Goal: Information Seeking & Learning: Learn about a topic

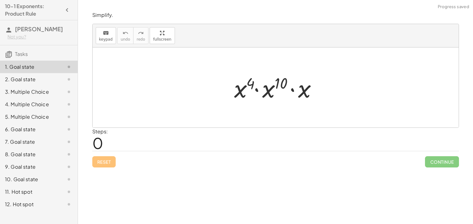
click at [105, 141] on div "Steps: 0" at bounding box center [100, 139] width 16 height 23
click at [95, 139] on span "0" at bounding box center [97, 142] width 11 height 19
click at [108, 110] on div at bounding box center [276, 87] width 366 height 80
click at [101, 30] on div "keyboard" at bounding box center [106, 32] width 14 height 7
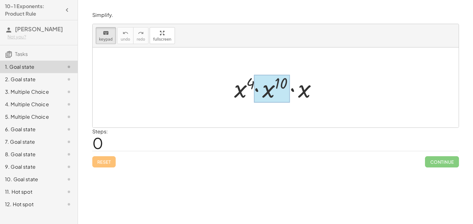
click at [270, 91] on div at bounding box center [272, 89] width 36 height 28
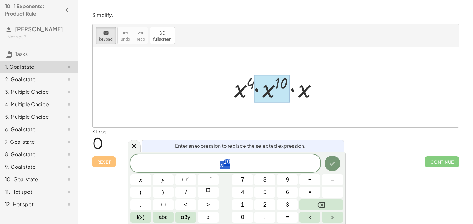
click at [253, 158] on span "x 1 0" at bounding box center [225, 163] width 190 height 11
click at [336, 162] on button "Done" at bounding box center [333, 163] width 16 height 16
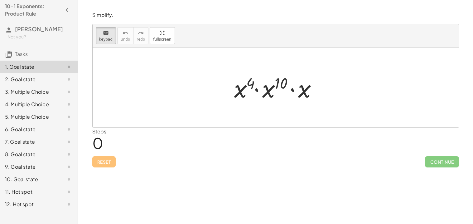
drag, startPoint x: 302, startPoint y: 90, endPoint x: 249, endPoint y: 83, distance: 52.8
click at [249, 83] on div at bounding box center [278, 87] width 94 height 32
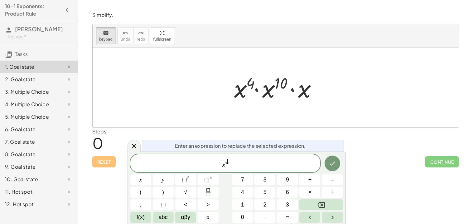
drag, startPoint x: 238, startPoint y: 98, endPoint x: 290, endPoint y: 91, distance: 52.5
click at [290, 91] on div at bounding box center [278, 87] width 94 height 32
click at [250, 158] on span "x 4" at bounding box center [225, 163] width 190 height 11
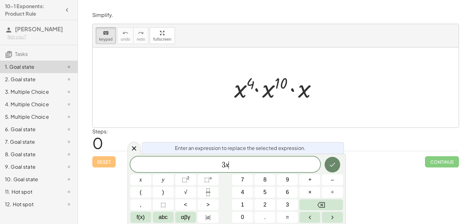
click at [328, 165] on button "Done" at bounding box center [333, 165] width 16 height 16
click at [265, 90] on div at bounding box center [278, 87] width 94 height 32
click at [250, 84] on div at bounding box center [278, 87] width 94 height 32
click at [334, 167] on icon "Done" at bounding box center [332, 164] width 7 height 7
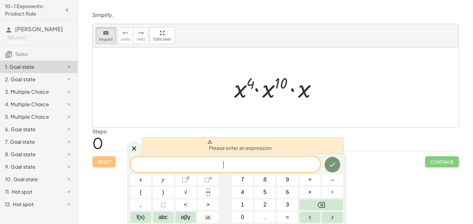
click at [378, 173] on div "Simplify. keyboard keypad undo undo redo redo fullscreen · x 4 · x 10 · x × Ste…" at bounding box center [275, 112] width 395 height 224
click at [107, 166] on div "Reset Continue" at bounding box center [275, 159] width 367 height 17
click at [138, 144] on icon at bounding box center [133, 147] width 7 height 7
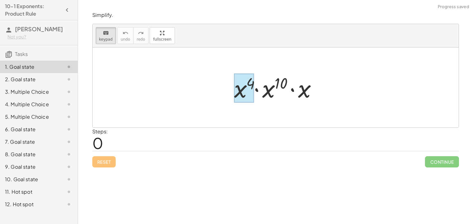
drag, startPoint x: 286, startPoint y: 78, endPoint x: 235, endPoint y: 80, distance: 50.3
click at [235, 80] on div at bounding box center [244, 88] width 20 height 29
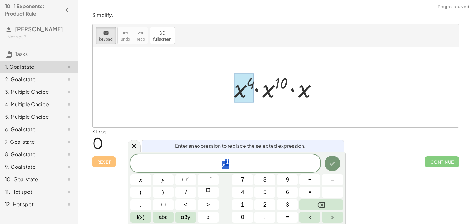
click at [251, 93] on div at bounding box center [244, 88] width 20 height 29
click at [128, 146] on div at bounding box center [134, 145] width 13 height 12
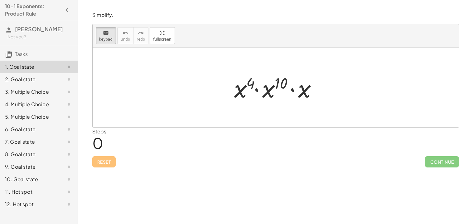
drag, startPoint x: 300, startPoint y: 90, endPoint x: 314, endPoint y: 46, distance: 46.1
click at [258, 78] on div at bounding box center [272, 89] width 36 height 28
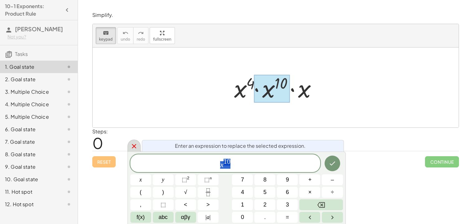
click at [131, 139] on div at bounding box center [134, 145] width 13 height 12
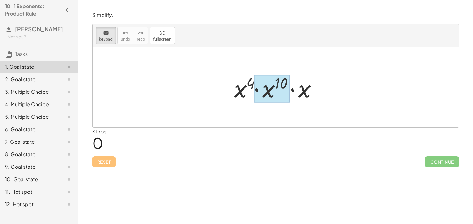
click at [272, 95] on div at bounding box center [272, 89] width 36 height 28
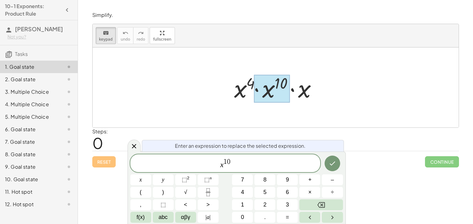
click at [242, 92] on div at bounding box center [278, 87] width 94 height 32
click at [132, 146] on icon at bounding box center [133, 145] width 7 height 7
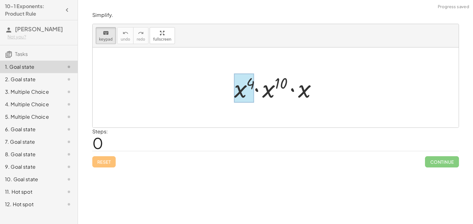
click at [249, 86] on div at bounding box center [244, 88] width 20 height 29
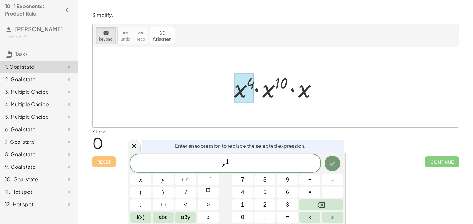
click at [268, 90] on div at bounding box center [278, 87] width 94 height 32
click at [133, 143] on icon at bounding box center [133, 145] width 7 height 7
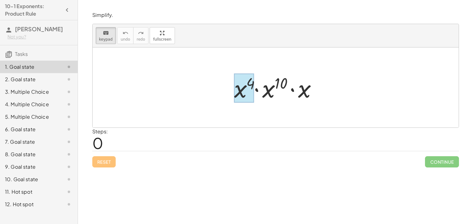
drag, startPoint x: 266, startPoint y: 89, endPoint x: 244, endPoint y: 91, distance: 21.6
click at [244, 91] on div at bounding box center [244, 88] width 20 height 29
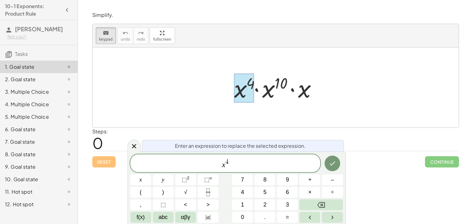
drag, startPoint x: 270, startPoint y: 91, endPoint x: 242, endPoint y: 99, distance: 29.2
click at [272, 88] on div "· x 4 · x 10 · x" at bounding box center [272, 88] width 0 height 0
click at [129, 144] on div at bounding box center [134, 145] width 13 height 12
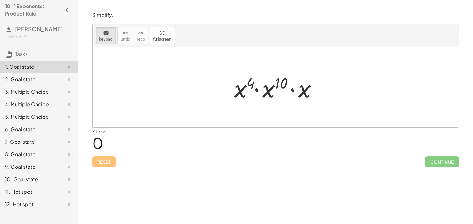
drag, startPoint x: 268, startPoint y: 96, endPoint x: 264, endPoint y: 105, distance: 9.9
click at [0, 0] on div "Simplify. keyboard keypad undo undo redo redo fullscreen · x 4 · x 10 · x × Ste…" at bounding box center [0, 0] width 0 height 0
click at [110, 34] on div "keyboard" at bounding box center [106, 32] width 14 height 7
click at [103, 30] on icon "keyboard" at bounding box center [106, 32] width 6 height 7
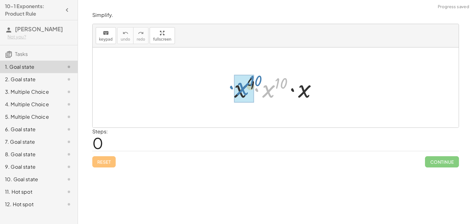
drag, startPoint x: 270, startPoint y: 90, endPoint x: 245, endPoint y: 88, distance: 25.4
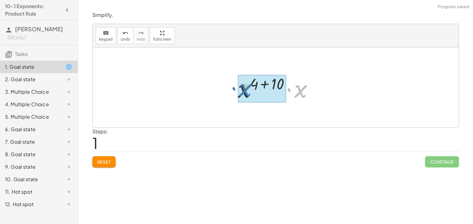
drag, startPoint x: 302, startPoint y: 93, endPoint x: 245, endPoint y: 92, distance: 56.5
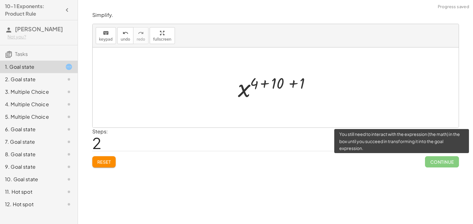
click at [425, 160] on span "Continue" at bounding box center [442, 161] width 34 height 11
click at [431, 161] on span "Continue" at bounding box center [442, 161] width 34 height 11
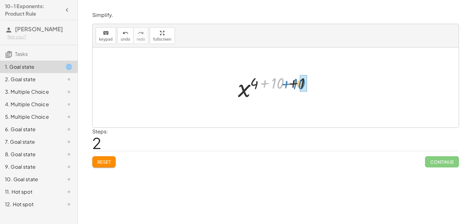
drag, startPoint x: 276, startPoint y: 78, endPoint x: 298, endPoint y: 78, distance: 21.5
click at [298, 78] on div at bounding box center [278, 87] width 86 height 31
drag, startPoint x: 266, startPoint y: 82, endPoint x: 283, endPoint y: 83, distance: 16.9
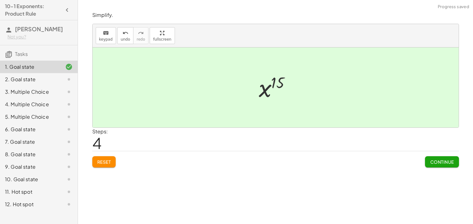
click at [444, 164] on span "Continue" at bounding box center [442, 162] width 24 height 6
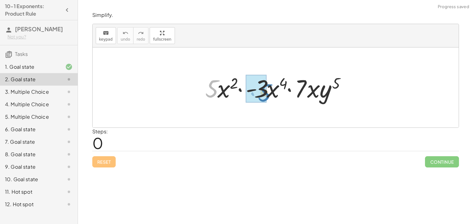
drag, startPoint x: 210, startPoint y: 85, endPoint x: 263, endPoint y: 90, distance: 53.2
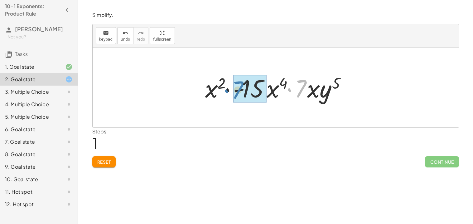
drag, startPoint x: 300, startPoint y: 87, endPoint x: 238, endPoint y: 88, distance: 62.1
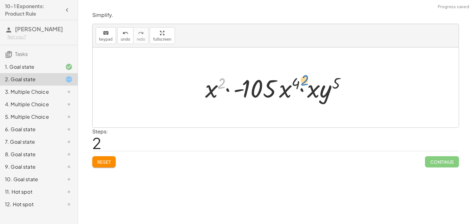
drag, startPoint x: 222, startPoint y: 83, endPoint x: 304, endPoint y: 80, distance: 82.1
click at [304, 80] on div at bounding box center [278, 87] width 152 height 32
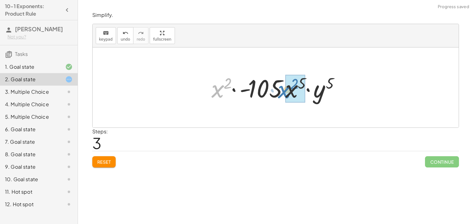
drag, startPoint x: 212, startPoint y: 89, endPoint x: 279, endPoint y: 90, distance: 66.4
click at [279, 90] on div at bounding box center [277, 87] width 139 height 32
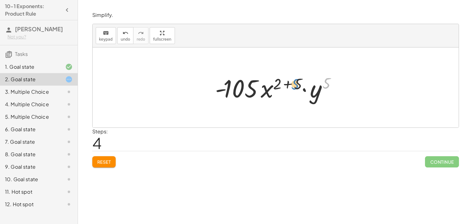
drag, startPoint x: 326, startPoint y: 83, endPoint x: 296, endPoint y: 84, distance: 30.3
click at [296, 84] on div at bounding box center [278, 87] width 132 height 32
drag, startPoint x: 313, startPoint y: 93, endPoint x: 287, endPoint y: 91, distance: 26.0
click at [287, 91] on div at bounding box center [278, 87] width 132 height 32
drag, startPoint x: 296, startPoint y: 86, endPoint x: 319, endPoint y: 85, distance: 23.1
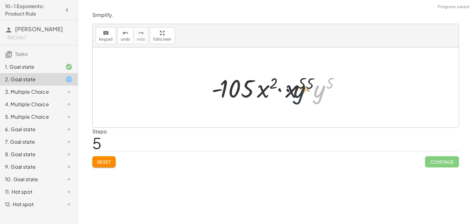
drag, startPoint x: 319, startPoint y: 90, endPoint x: 294, endPoint y: 90, distance: 24.6
click at [294, 90] on div at bounding box center [277, 87] width 139 height 32
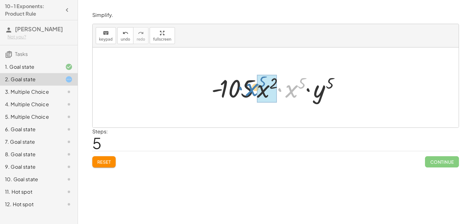
drag, startPoint x: 288, startPoint y: 92, endPoint x: 256, endPoint y: 91, distance: 32.5
click at [256, 91] on div at bounding box center [277, 87] width 139 height 32
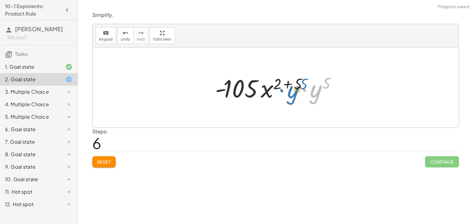
drag, startPoint x: 322, startPoint y: 90, endPoint x: 299, endPoint y: 90, distance: 23.1
click at [299, 90] on div at bounding box center [278, 87] width 132 height 32
drag, startPoint x: 297, startPoint y: 83, endPoint x: 326, endPoint y: 85, distance: 29.1
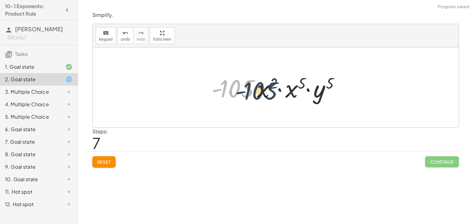
drag, startPoint x: 234, startPoint y: 84, endPoint x: 260, endPoint y: 86, distance: 26.6
click at [260, 86] on div at bounding box center [277, 87] width 139 height 32
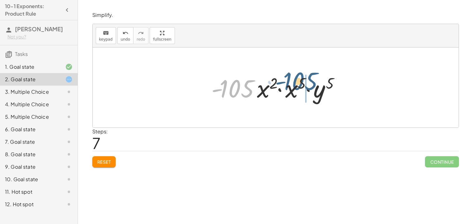
drag, startPoint x: 243, startPoint y: 86, endPoint x: 307, endPoint y: 79, distance: 64.3
click at [307, 79] on div at bounding box center [277, 87] width 139 height 32
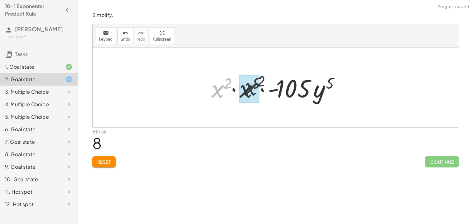
drag, startPoint x: 219, startPoint y: 90, endPoint x: 253, endPoint y: 88, distance: 34.1
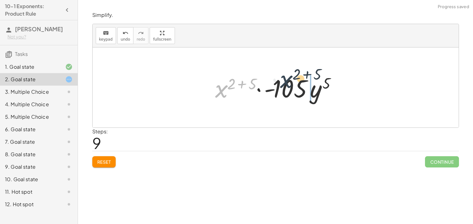
drag, startPoint x: 224, startPoint y: 88, endPoint x: 291, endPoint y: 78, distance: 67.5
click at [291, 78] on div at bounding box center [278, 87] width 132 height 32
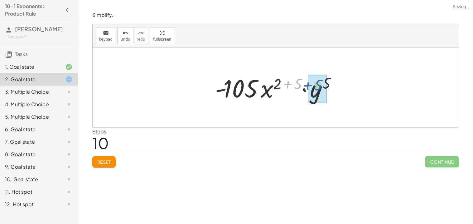
drag, startPoint x: 281, startPoint y: 82, endPoint x: 302, endPoint y: 84, distance: 20.3
click at [302, 84] on div at bounding box center [278, 87] width 132 height 32
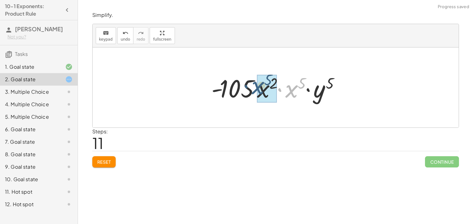
drag, startPoint x: 296, startPoint y: 90, endPoint x: 262, endPoint y: 86, distance: 34.8
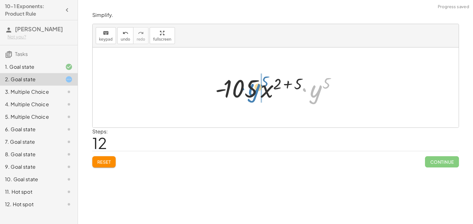
drag, startPoint x: 314, startPoint y: 94, endPoint x: 252, endPoint y: 93, distance: 62.1
click at [252, 93] on div at bounding box center [278, 87] width 132 height 32
click at [103, 160] on span "Reset" at bounding box center [104, 162] width 14 height 6
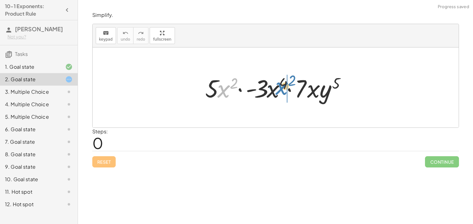
drag, startPoint x: 223, startPoint y: 94, endPoint x: 281, endPoint y: 91, distance: 58.7
click at [281, 91] on div at bounding box center [278, 87] width 152 height 32
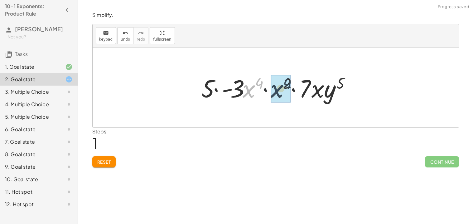
drag, startPoint x: 250, startPoint y: 89, endPoint x: 279, endPoint y: 88, distance: 28.4
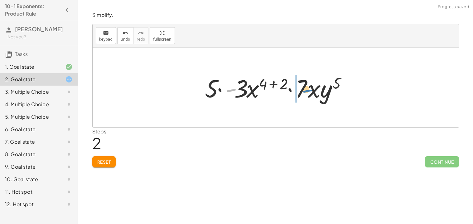
drag, startPoint x: 233, startPoint y: 88, endPoint x: 310, endPoint y: 89, distance: 76.7
click at [310, 89] on div at bounding box center [278, 87] width 153 height 32
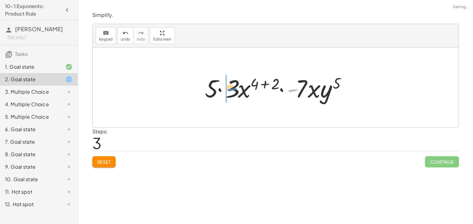
drag, startPoint x: 293, startPoint y: 90, endPoint x: 230, endPoint y: 90, distance: 63.0
click at [230, 90] on div at bounding box center [278, 87] width 153 height 32
click at [107, 159] on span "Reset" at bounding box center [104, 162] width 14 height 6
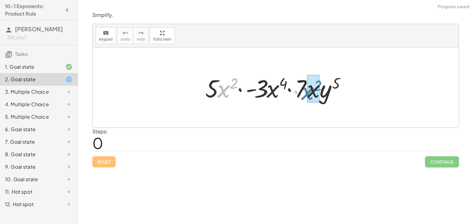
drag, startPoint x: 224, startPoint y: 91, endPoint x: 308, endPoint y: 94, distance: 83.9
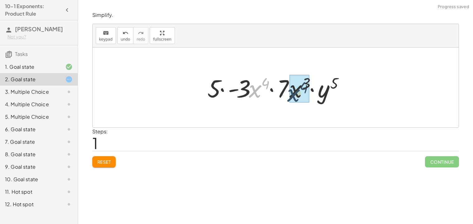
drag, startPoint x: 257, startPoint y: 91, endPoint x: 296, endPoint y: 95, distance: 38.9
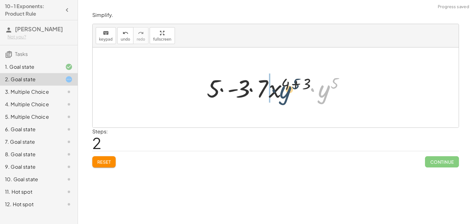
drag, startPoint x: 326, startPoint y: 93, endPoint x: 285, endPoint y: 94, distance: 40.6
click at [285, 94] on div at bounding box center [278, 87] width 149 height 32
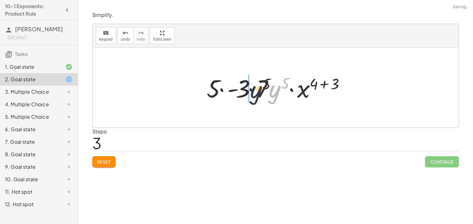
drag, startPoint x: 276, startPoint y: 90, endPoint x: 246, endPoint y: 89, distance: 30.3
click at [246, 89] on div at bounding box center [278, 87] width 149 height 32
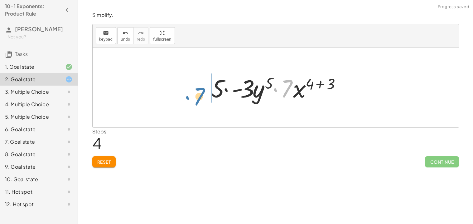
drag, startPoint x: 289, startPoint y: 86, endPoint x: 203, endPoint y: 93, distance: 85.8
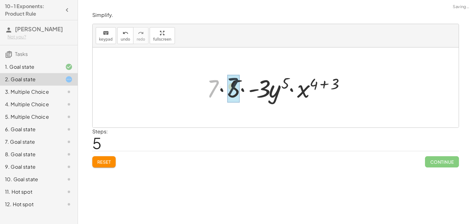
drag, startPoint x: 203, startPoint y: 93, endPoint x: 223, endPoint y: 91, distance: 20.4
click at [223, 91] on div at bounding box center [278, 87] width 149 height 32
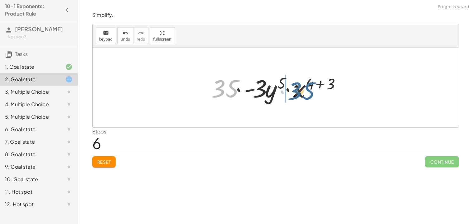
drag, startPoint x: 219, startPoint y: 88, endPoint x: 296, endPoint y: 90, distance: 77.1
click at [296, 90] on div at bounding box center [278, 87] width 140 height 32
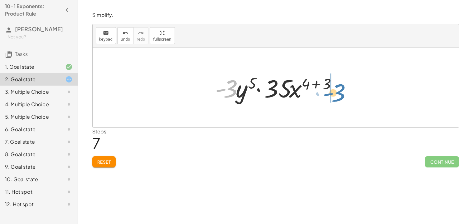
drag, startPoint x: 231, startPoint y: 86, endPoint x: 339, endPoint y: 90, distance: 108.0
click at [339, 90] on div at bounding box center [278, 87] width 132 height 32
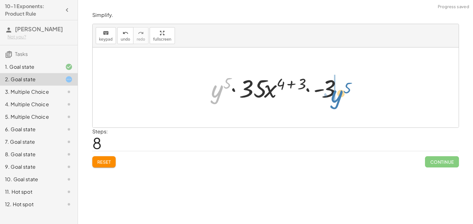
drag, startPoint x: 220, startPoint y: 94, endPoint x: 325, endPoint y: 93, distance: 104.5
click at [325, 93] on div at bounding box center [278, 87] width 140 height 32
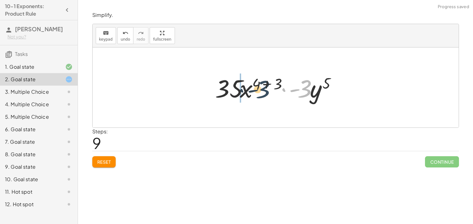
drag, startPoint x: 306, startPoint y: 90, endPoint x: 262, endPoint y: 91, distance: 43.7
click at [262, 91] on div at bounding box center [278, 87] width 132 height 32
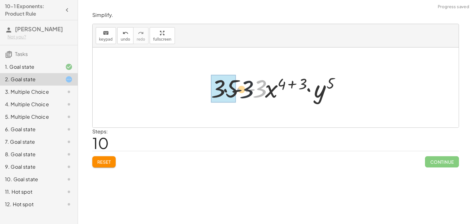
drag, startPoint x: 259, startPoint y: 90, endPoint x: 236, endPoint y: 91, distance: 23.4
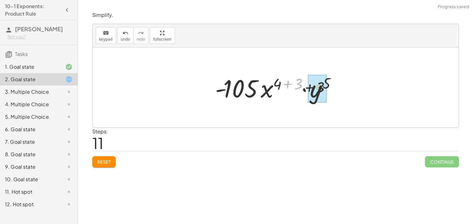
drag, startPoint x: 287, startPoint y: 82, endPoint x: 317, endPoint y: 86, distance: 29.9
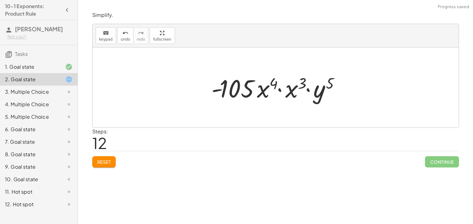
click at [110, 162] on span "Reset" at bounding box center [104, 162] width 14 height 6
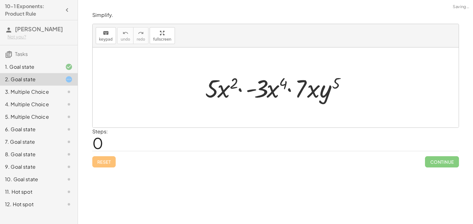
click at [109, 154] on div "Reset Continue" at bounding box center [275, 159] width 367 height 17
drag, startPoint x: 340, startPoint y: 84, endPoint x: 283, endPoint y: 87, distance: 57.5
click at [283, 87] on div at bounding box center [278, 87] width 152 height 32
drag, startPoint x: 279, startPoint y: 83, endPoint x: 338, endPoint y: 83, distance: 59.3
click at [338, 83] on div at bounding box center [278, 87] width 152 height 32
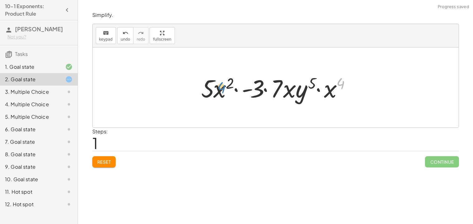
drag, startPoint x: 339, startPoint y: 83, endPoint x: 222, endPoint y: 86, distance: 117.0
click at [222, 86] on div at bounding box center [278, 87] width 160 height 32
click at [106, 166] on button "Reset" at bounding box center [104, 161] width 24 height 11
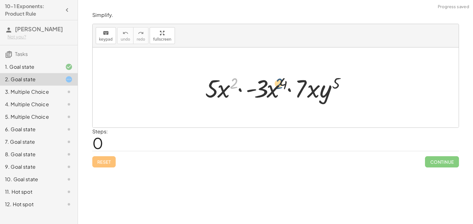
drag, startPoint x: 236, startPoint y: 81, endPoint x: 283, endPoint y: 82, distance: 47.1
click at [283, 82] on div at bounding box center [278, 87] width 152 height 32
drag, startPoint x: 226, startPoint y: 91, endPoint x: 279, endPoint y: 92, distance: 52.7
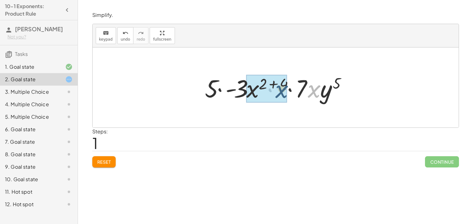
drag, startPoint x: 318, startPoint y: 86, endPoint x: 280, endPoint y: 84, distance: 38.1
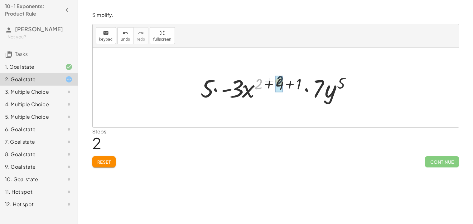
drag, startPoint x: 261, startPoint y: 84, endPoint x: 277, endPoint y: 82, distance: 16.3
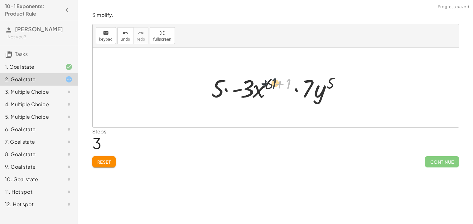
drag, startPoint x: 287, startPoint y: 84, endPoint x: 272, endPoint y: 84, distance: 15.6
click at [272, 84] on div at bounding box center [278, 87] width 140 height 32
drag, startPoint x: 288, startPoint y: 81, endPoint x: 267, endPoint y: 84, distance: 21.1
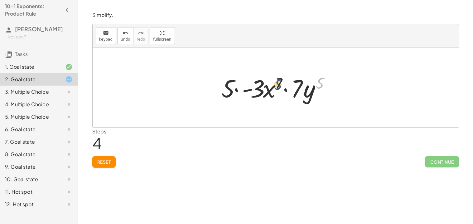
drag, startPoint x: 322, startPoint y: 80, endPoint x: 279, endPoint y: 80, distance: 43.7
click at [279, 80] on div at bounding box center [277, 87] width 119 height 32
drag, startPoint x: 319, startPoint y: 81, endPoint x: 264, endPoint y: 91, distance: 55.5
click at [264, 91] on div at bounding box center [277, 87] width 119 height 32
drag, startPoint x: 295, startPoint y: 82, endPoint x: 223, endPoint y: 85, distance: 72.1
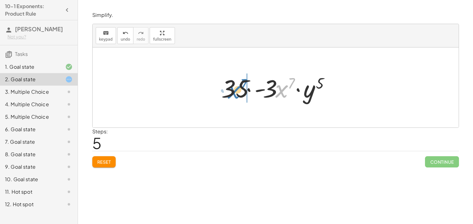
drag, startPoint x: 280, startPoint y: 89, endPoint x: 233, endPoint y: 90, distance: 47.1
click at [233, 90] on div at bounding box center [277, 87] width 119 height 32
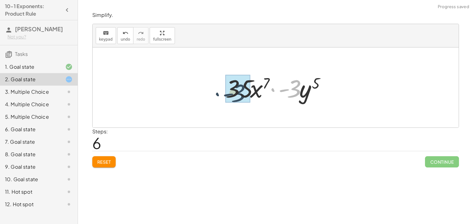
drag, startPoint x: 289, startPoint y: 86, endPoint x: 230, endPoint y: 90, distance: 58.5
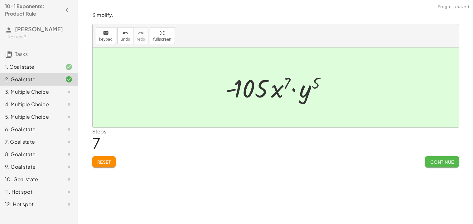
click at [434, 164] on span "Continue" at bounding box center [442, 162] width 24 height 6
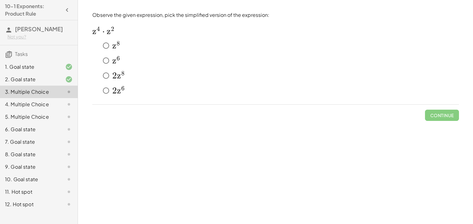
click at [115, 56] on span "z" at bounding box center [114, 60] width 4 height 11
click at [439, 113] on span "Check" at bounding box center [446, 115] width 16 height 6
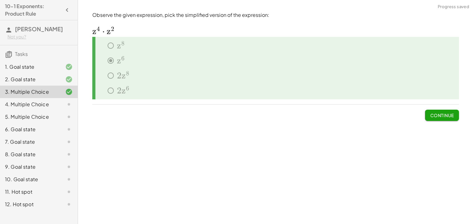
click at [441, 112] on button "Continue" at bounding box center [442, 114] width 34 height 11
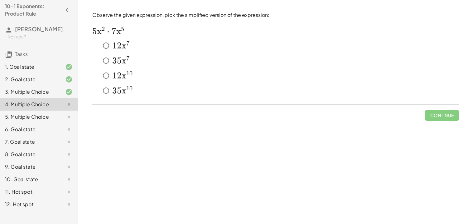
click at [122, 60] on span "x" at bounding box center [124, 60] width 5 height 11
click at [444, 114] on span "Check" at bounding box center [446, 115] width 16 height 6
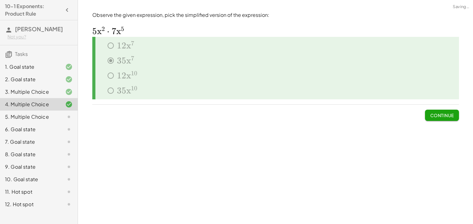
click at [440, 119] on button "Continue" at bounding box center [442, 114] width 34 height 11
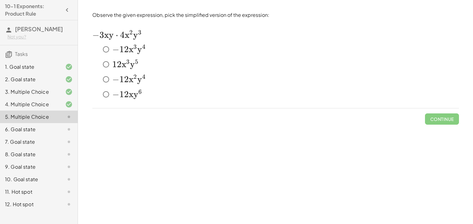
click at [129, 47] on span "x" at bounding box center [131, 49] width 5 height 11
click at [450, 118] on span "Check" at bounding box center [446, 119] width 16 height 6
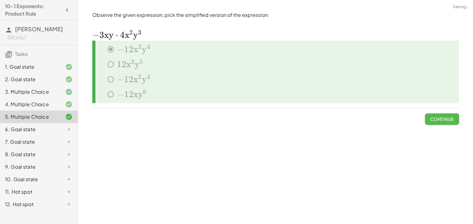
click at [450, 118] on span "Continue" at bounding box center [442, 119] width 24 height 6
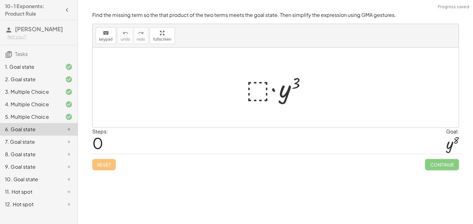
click at [261, 88] on div at bounding box center [278, 87] width 70 height 32
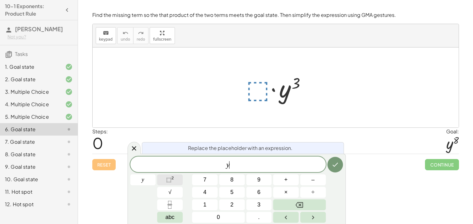
click at [177, 179] on button "⬚ 2" at bounding box center [170, 179] width 26 height 11
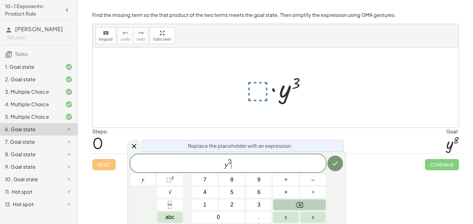
click at [300, 206] on icon "Backspace" at bounding box center [299, 204] width 7 height 7
click at [237, 190] on button "5" at bounding box center [232, 192] width 26 height 11
click at [332, 166] on icon "Done" at bounding box center [335, 162] width 7 height 7
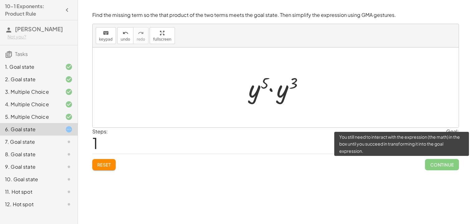
click at [446, 162] on span "Continue" at bounding box center [442, 164] width 34 height 11
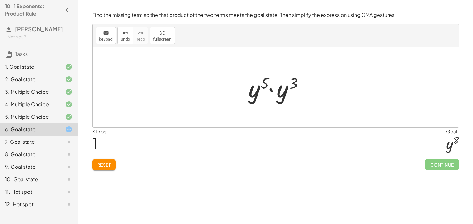
click at [105, 167] on span "Reset" at bounding box center [104, 165] width 14 height 6
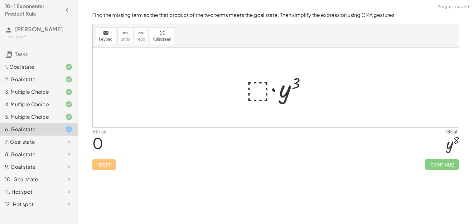
click at [253, 91] on div at bounding box center [278, 87] width 70 height 32
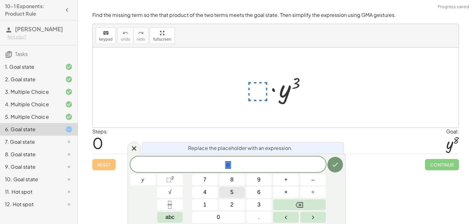
click at [239, 196] on button "5" at bounding box center [232, 192] width 26 height 11
click at [335, 163] on icon "Done" at bounding box center [335, 164] width 7 height 7
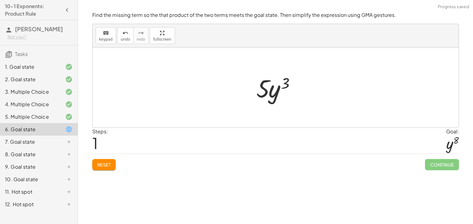
click at [101, 167] on button "Reset" at bounding box center [104, 164] width 24 height 11
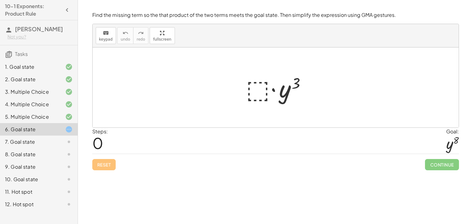
click at [210, 146] on div "Steps: 0 Goal: y 8" at bounding box center [275, 141] width 367 height 26
click at [258, 100] on div at bounding box center [278, 87] width 70 height 32
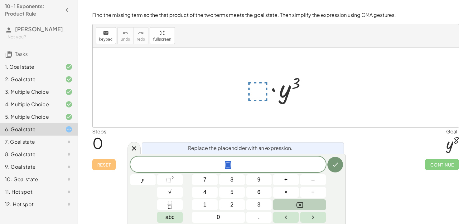
click at [298, 202] on icon "Backspace" at bounding box center [299, 205] width 7 height 6
click at [298, 209] on button "Backspace" at bounding box center [299, 204] width 52 height 11
click at [145, 184] on button "y" at bounding box center [143, 179] width 26 height 11
click at [177, 182] on button "⬚ 2" at bounding box center [170, 179] width 26 height 11
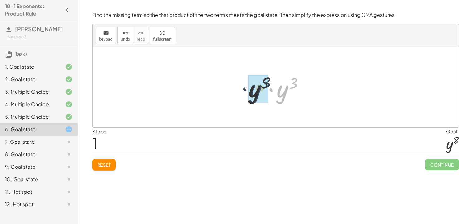
drag, startPoint x: 284, startPoint y: 92, endPoint x: 257, endPoint y: 91, distance: 27.1
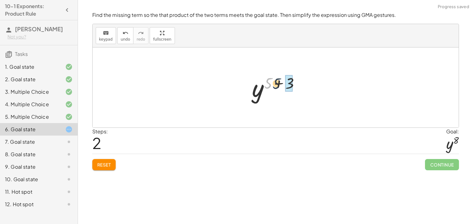
drag, startPoint x: 270, startPoint y: 82, endPoint x: 291, endPoint y: 83, distance: 20.6
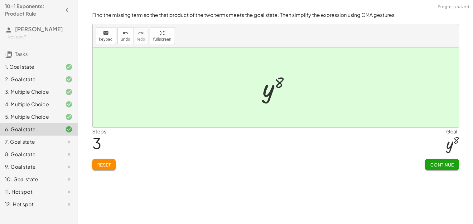
click at [444, 170] on button "Continue" at bounding box center [442, 164] width 34 height 11
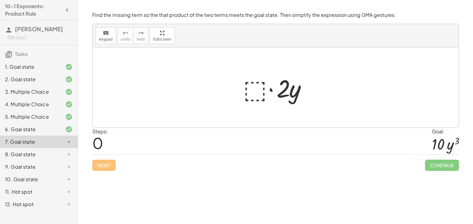
click at [265, 154] on div "Steps: 0 Goal: · 10 · y 3" at bounding box center [275, 141] width 367 height 27
click at [261, 148] on div "Steps: 0 Goal: · 10 · y 3" at bounding box center [275, 141] width 367 height 27
click at [259, 90] on div at bounding box center [277, 87] width 75 height 32
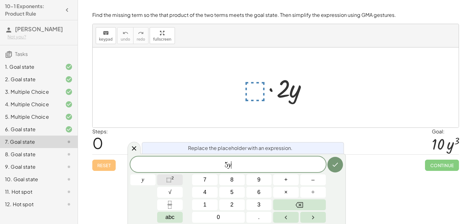
click at [177, 175] on button "⬚ 2" at bounding box center [170, 179] width 26 height 11
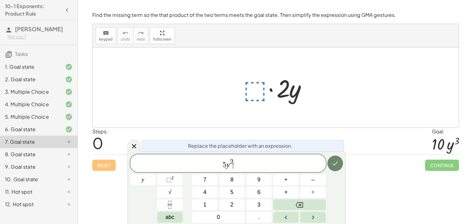
click at [334, 163] on icon "Done" at bounding box center [335, 162] width 7 height 7
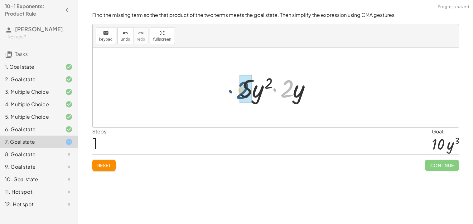
drag, startPoint x: 291, startPoint y: 89, endPoint x: 245, endPoint y: 90, distance: 45.9
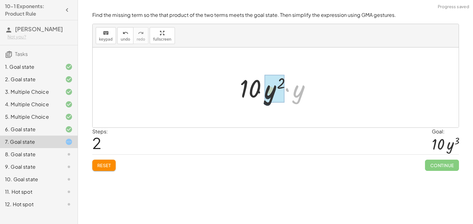
drag, startPoint x: 299, startPoint y: 93, endPoint x: 268, endPoint y: 95, distance: 31.6
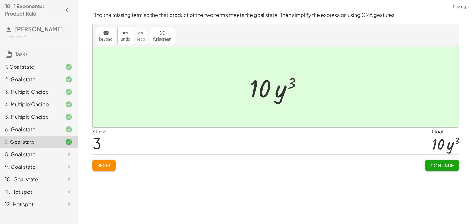
click at [453, 168] on button "Continue" at bounding box center [442, 164] width 34 height 11
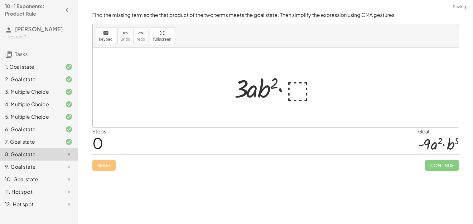
click at [291, 97] on div at bounding box center [278, 87] width 94 height 32
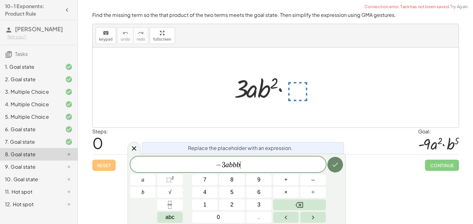
click at [332, 165] on icon "Done" at bounding box center [335, 164] width 7 height 7
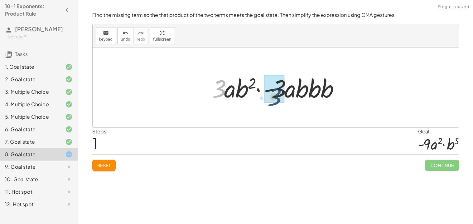
drag, startPoint x: 221, startPoint y: 85, endPoint x: 281, endPoint y: 93, distance: 61.1
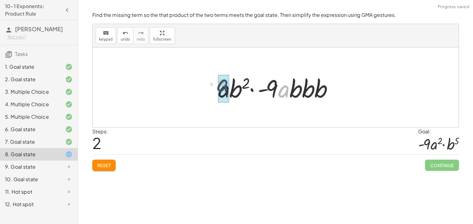
drag, startPoint x: 284, startPoint y: 94, endPoint x: 221, endPoint y: 89, distance: 62.8
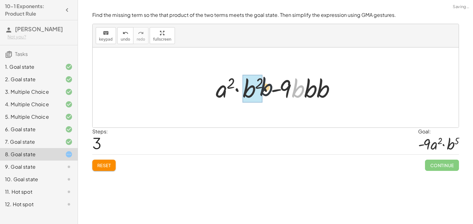
drag, startPoint x: 299, startPoint y: 91, endPoint x: 253, endPoint y: 91, distance: 46.5
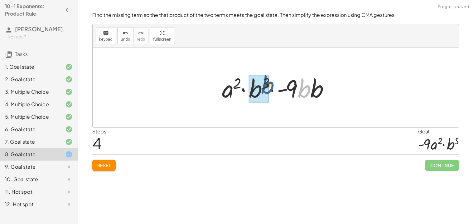
drag, startPoint x: 309, startPoint y: 90, endPoint x: 271, endPoint y: 86, distance: 38.9
click at [271, 86] on div at bounding box center [278, 87] width 118 height 32
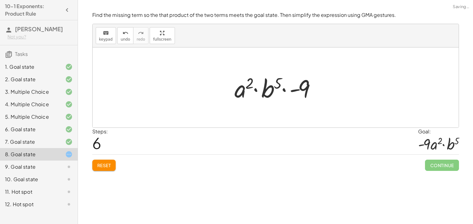
click at [314, 88] on div at bounding box center [277, 87] width 93 height 32
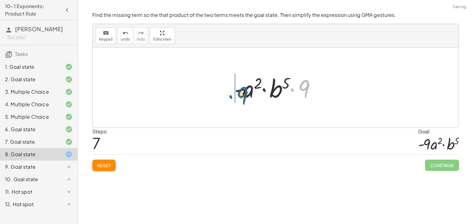
drag, startPoint x: 307, startPoint y: 88, endPoint x: 243, endPoint y: 94, distance: 64.2
click at [243, 94] on div at bounding box center [277, 87] width 93 height 32
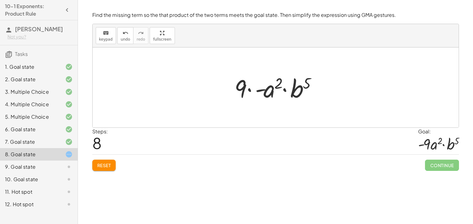
click at [244, 91] on div at bounding box center [277, 87] width 93 height 32
click at [238, 89] on div at bounding box center [277, 87] width 93 height 32
click at [274, 89] on div at bounding box center [277, 87] width 93 height 32
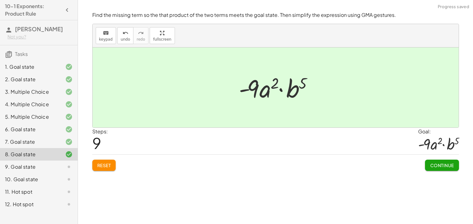
click at [450, 170] on button "Continue" at bounding box center [442, 164] width 34 height 11
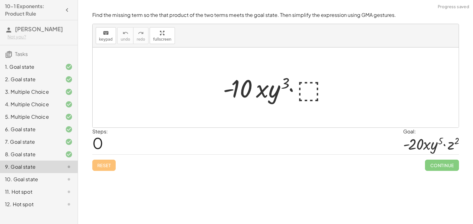
click at [274, 146] on div "Steps: 0 Goal: · - 20 · x · y 5 · z 2" at bounding box center [275, 141] width 367 height 27
click at [238, 146] on div "Steps: 0 Goal: · - 20 · x · y 5 · z 2" at bounding box center [275, 141] width 367 height 27
click at [309, 90] on div at bounding box center [278, 87] width 116 height 32
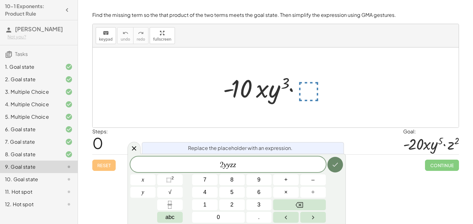
click at [337, 164] on icon "Done" at bounding box center [335, 164] width 7 height 7
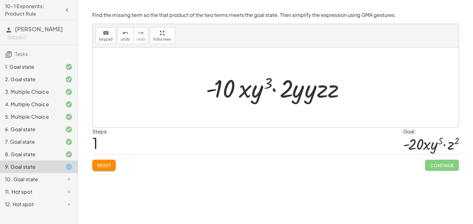
click at [335, 92] on div at bounding box center [278, 87] width 151 height 32
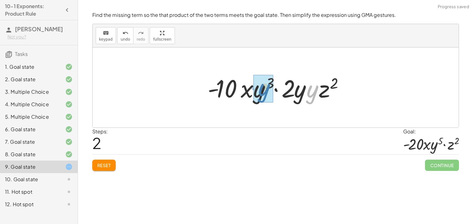
drag, startPoint x: 312, startPoint y: 97, endPoint x: 264, endPoint y: 96, distance: 48.4
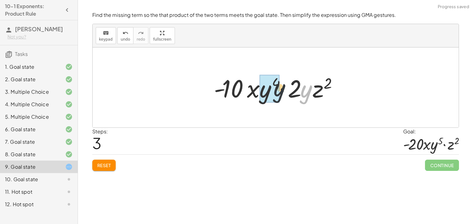
drag, startPoint x: 305, startPoint y: 95, endPoint x: 269, endPoint y: 93, distance: 35.6
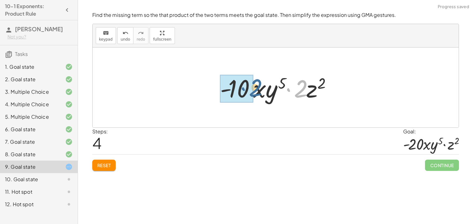
drag, startPoint x: 300, startPoint y: 94, endPoint x: 253, endPoint y: 93, distance: 47.1
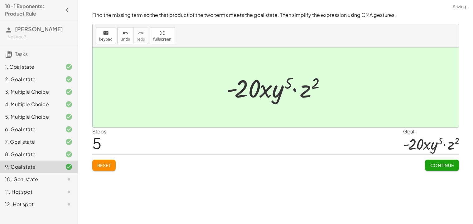
click at [440, 165] on span "Continue" at bounding box center [442, 165] width 24 height 6
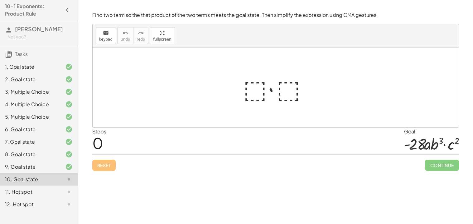
click at [249, 138] on div "Steps: 0 Goal: · - 28 · a · b 3 · c 2" at bounding box center [275, 141] width 367 height 27
click at [264, 87] on div at bounding box center [277, 87] width 75 height 32
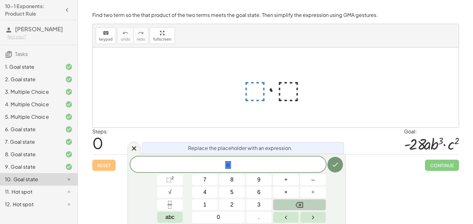
click at [313, 205] on button "Backspace" at bounding box center [299, 204] width 52 height 11
click at [313, 184] on button "–" at bounding box center [313, 179] width 26 height 11
click at [236, 178] on button "8" at bounding box center [232, 179] width 26 height 11
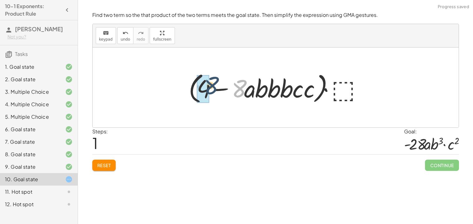
drag, startPoint x: 241, startPoint y: 87, endPoint x: 204, endPoint y: 83, distance: 37.3
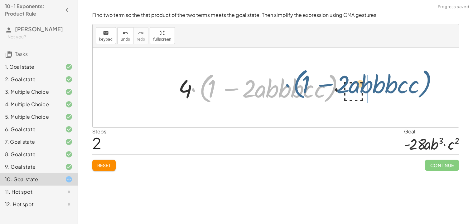
drag, startPoint x: 204, startPoint y: 91, endPoint x: 298, endPoint y: 87, distance: 94.3
click at [298, 87] on div at bounding box center [278, 88] width 206 height 36
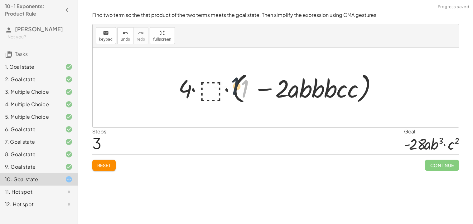
drag, startPoint x: 241, startPoint y: 91, endPoint x: 230, endPoint y: 89, distance: 11.3
click at [230, 89] on div at bounding box center [278, 88] width 206 height 36
drag, startPoint x: 286, startPoint y: 87, endPoint x: 186, endPoint y: 83, distance: 100.2
click at [186, 83] on div at bounding box center [278, 88] width 206 height 36
click at [279, 92] on div at bounding box center [278, 88] width 206 height 36
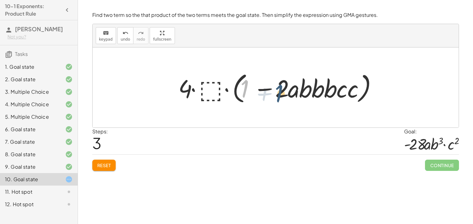
drag, startPoint x: 247, startPoint y: 85, endPoint x: 318, endPoint y: 92, distance: 71.4
click at [318, 92] on div at bounding box center [278, 88] width 206 height 36
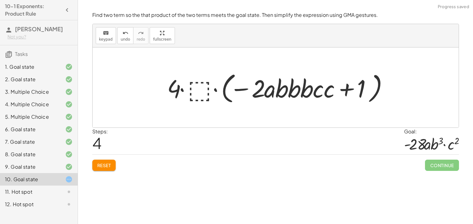
click at [99, 168] on span "Reset" at bounding box center [104, 165] width 14 height 6
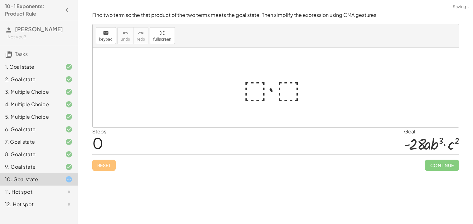
click at [256, 80] on div at bounding box center [277, 87] width 75 height 32
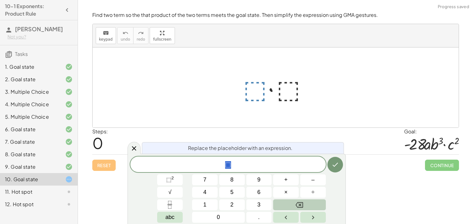
click at [305, 204] on button "Backspace" at bounding box center [299, 204] width 52 height 11
click at [330, 164] on button "Done" at bounding box center [335, 165] width 16 height 16
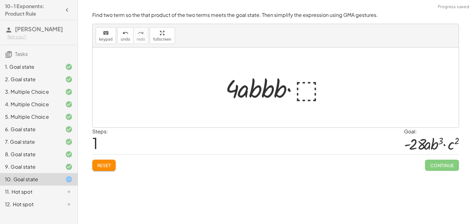
click at [313, 84] on div at bounding box center [277, 87] width 111 height 32
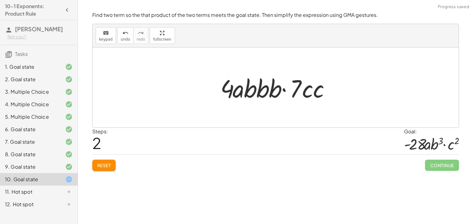
click at [297, 81] on div at bounding box center [277, 87] width 121 height 32
click at [301, 86] on div at bounding box center [277, 87] width 121 height 32
drag, startPoint x: 301, startPoint y: 86, endPoint x: 274, endPoint y: 137, distance: 56.8
click at [0, 0] on div "Find two term so the that product of the two terms meets the goal state. Then s…" at bounding box center [0, 0] width 0 height 0
click at [295, 91] on div at bounding box center [277, 87] width 121 height 32
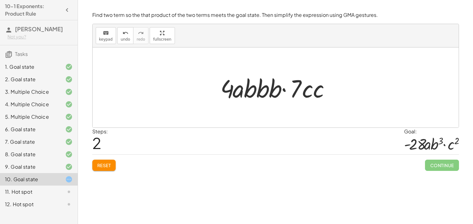
click at [295, 91] on div at bounding box center [277, 87] width 121 height 32
click at [123, 35] on icon "undo" at bounding box center [126, 32] width 6 height 7
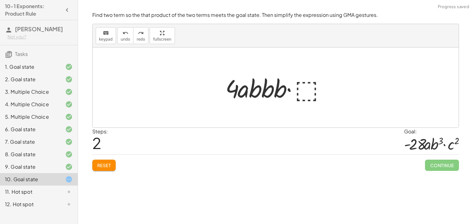
click at [300, 89] on div at bounding box center [277, 87] width 111 height 32
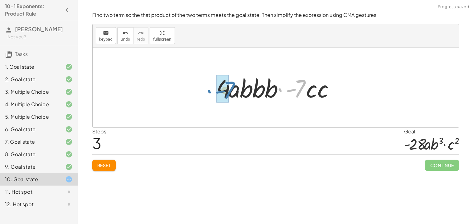
drag, startPoint x: 301, startPoint y: 82, endPoint x: 230, endPoint y: 83, distance: 71.4
click at [230, 83] on div at bounding box center [277, 87] width 129 height 32
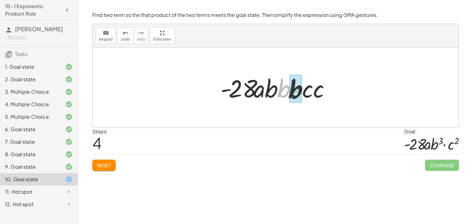
drag, startPoint x: 284, startPoint y: 92, endPoint x: 298, endPoint y: 93, distance: 13.5
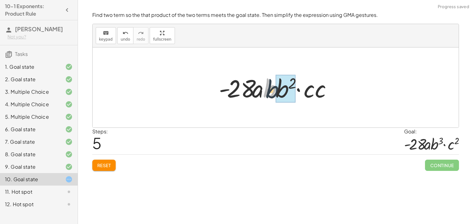
drag, startPoint x: 272, startPoint y: 89, endPoint x: 280, endPoint y: 91, distance: 8.2
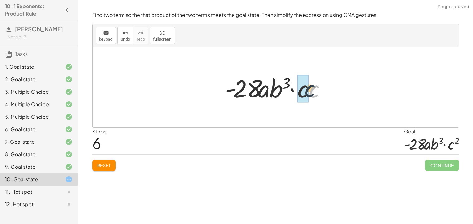
drag, startPoint x: 313, startPoint y: 91, endPoint x: 307, endPoint y: 90, distance: 6.3
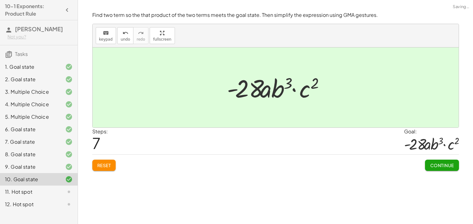
click at [437, 161] on button "Continue" at bounding box center [442, 164] width 34 height 11
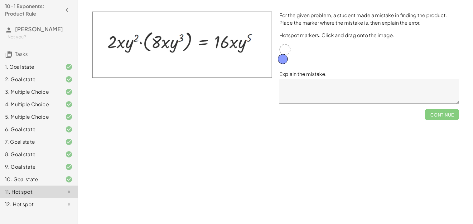
drag, startPoint x: 286, startPoint y: 50, endPoint x: 283, endPoint y: 60, distance: 10.0
drag, startPoint x: 124, startPoint y: 43, endPoint x: 153, endPoint y: 45, distance: 28.5
click at [153, 45] on img at bounding box center [182, 45] width 180 height 66
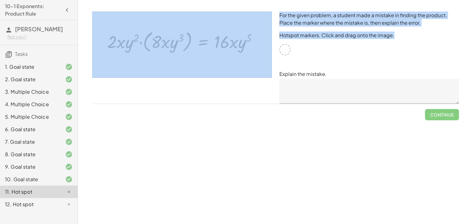
drag, startPoint x: 285, startPoint y: 49, endPoint x: 240, endPoint y: 42, distance: 45.1
click at [240, 42] on div "For the given problem, a student made a mistake in finding the product. Place t…" at bounding box center [276, 57] width 374 height 99
click at [295, 96] on textarea at bounding box center [369, 91] width 180 height 25
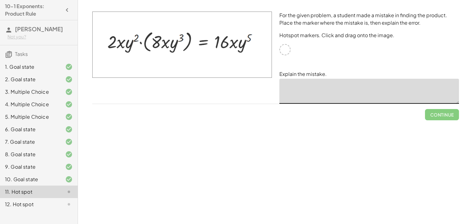
click at [284, 49] on div at bounding box center [284, 49] width 11 height 11
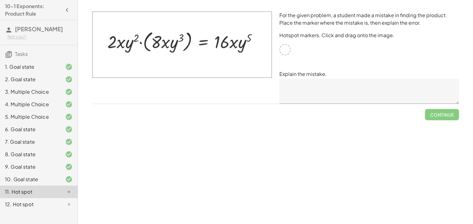
click at [284, 49] on div at bounding box center [284, 49] width 11 height 11
click at [29, 198] on div "10. Goal state" at bounding box center [39, 204] width 78 height 12
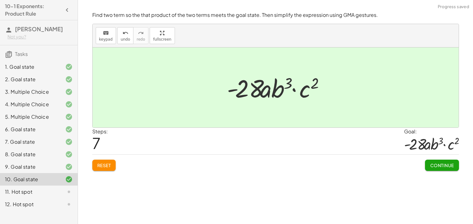
click at [44, 191] on div "11. Hot spot" at bounding box center [30, 191] width 50 height 7
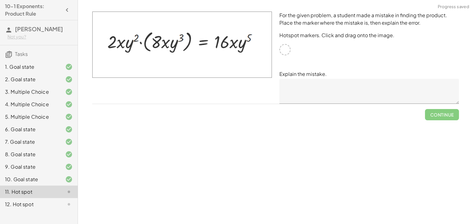
click at [313, 94] on textarea at bounding box center [369, 91] width 180 height 25
drag, startPoint x: 284, startPoint y: 50, endPoint x: 234, endPoint y: 45, distance: 51.1
drag, startPoint x: 234, startPoint y: 44, endPoint x: 235, endPoint y: 34, distance: 10.0
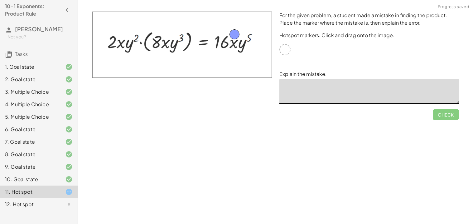
click at [309, 95] on textarea at bounding box center [369, 91] width 180 height 25
click at [327, 87] on textarea "**********" at bounding box center [369, 91] width 180 height 25
click at [320, 88] on textarea "**********" at bounding box center [369, 91] width 180 height 25
click at [350, 87] on textarea "**********" at bounding box center [369, 91] width 180 height 25
click at [343, 87] on textarea "**********" at bounding box center [369, 91] width 180 height 25
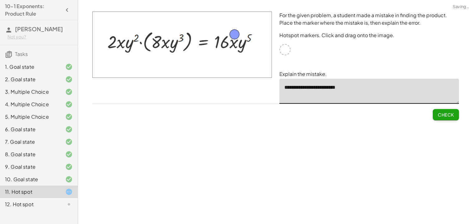
type textarea "**********"
click at [445, 110] on button "Check" at bounding box center [446, 114] width 26 height 11
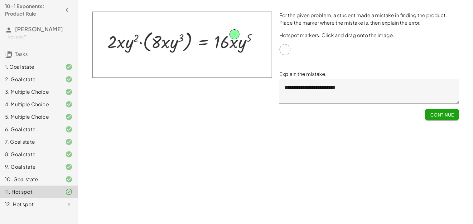
click at [27, 153] on div "8. Goal state" at bounding box center [30, 153] width 50 height 7
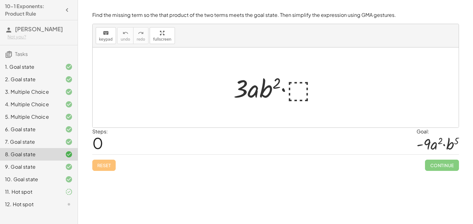
click at [53, 188] on div "11. Hot spot" at bounding box center [30, 191] width 50 height 7
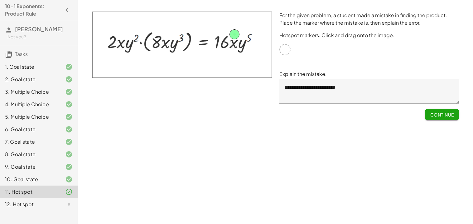
click at [435, 112] on span "Continue" at bounding box center [442, 115] width 24 height 6
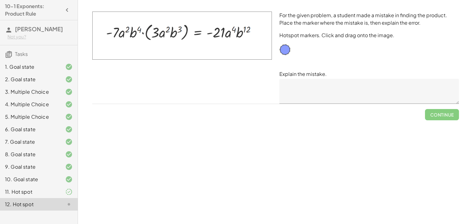
click at [202, 87] on div at bounding box center [182, 57] width 187 height 99
drag, startPoint x: 286, startPoint y: 49, endPoint x: 242, endPoint y: 19, distance: 52.5
click at [324, 97] on textarea at bounding box center [369, 91] width 180 height 25
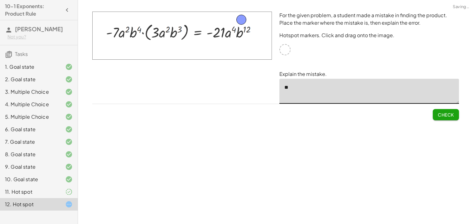
type textarea "*"
click at [446, 115] on span "Check" at bounding box center [446, 115] width 16 height 6
type textarea "**********"
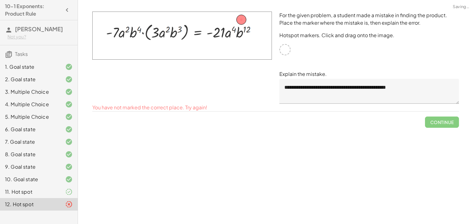
click at [407, 91] on textarea "**********" at bounding box center [369, 91] width 180 height 25
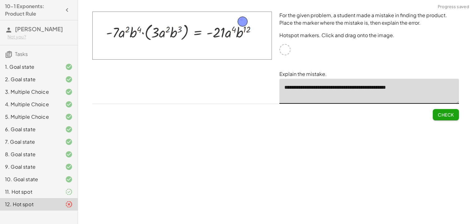
click at [452, 115] on span "Check" at bounding box center [446, 115] width 16 height 6
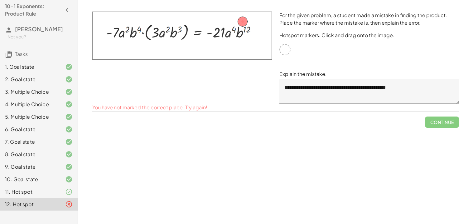
click at [34, 185] on div "9. Goal state" at bounding box center [39, 191] width 78 height 12
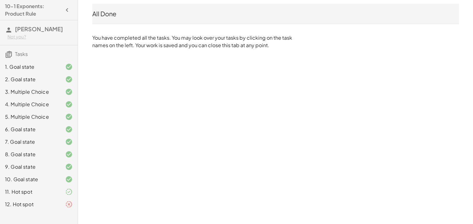
click at [32, 191] on div "11. Hot spot" at bounding box center [30, 191] width 50 height 7
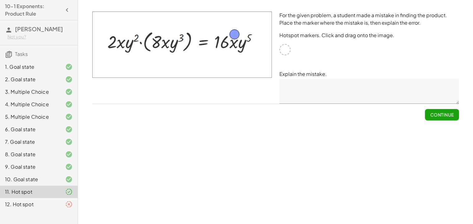
click at [40, 207] on div "12. Hot spot" at bounding box center [30, 203] width 50 height 7
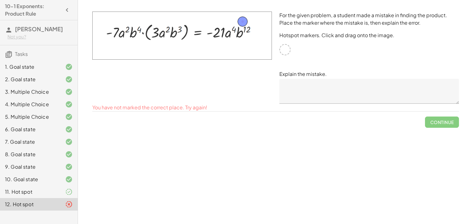
click at [424, 90] on textarea at bounding box center [369, 91] width 180 height 25
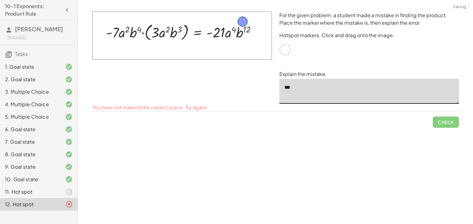
type textarea "*"
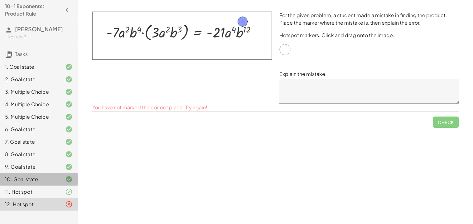
click at [29, 179] on div "10. Goal state" at bounding box center [30, 178] width 50 height 7
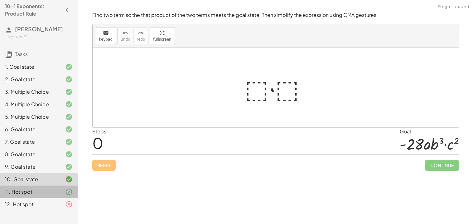
click at [29, 189] on div "11. Hot spot" at bounding box center [30, 191] width 50 height 7
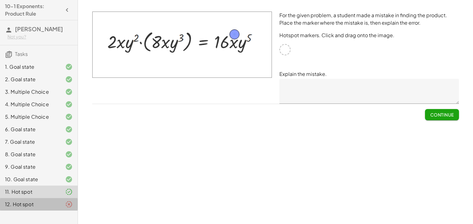
click at [39, 208] on div "12. Hot spot" at bounding box center [39, 204] width 78 height 12
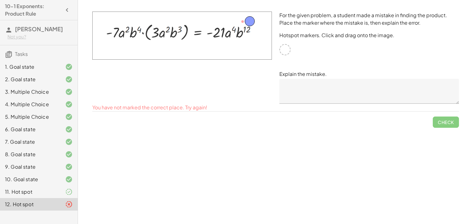
drag, startPoint x: 243, startPoint y: 23, endPoint x: 250, endPoint y: 23, distance: 7.2
click at [301, 85] on textarea at bounding box center [369, 91] width 180 height 25
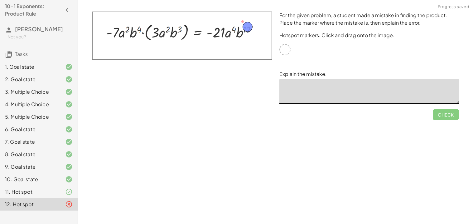
drag, startPoint x: 250, startPoint y: 23, endPoint x: 250, endPoint y: 29, distance: 5.6
type textarea "*"
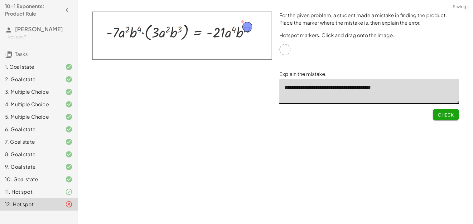
type textarea "**********"
click at [453, 114] on span "Check" at bounding box center [446, 115] width 16 height 6
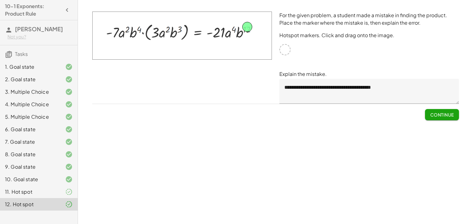
click at [438, 113] on span "Continue" at bounding box center [442, 115] width 24 height 6
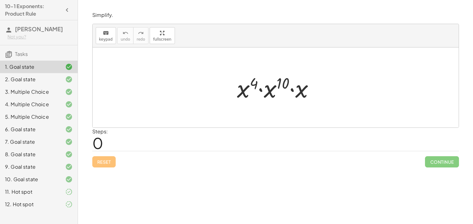
click at [53, 197] on div "11. Hot spot" at bounding box center [39, 191] width 78 height 12
